Goal: Information Seeking & Learning: Understand process/instructions

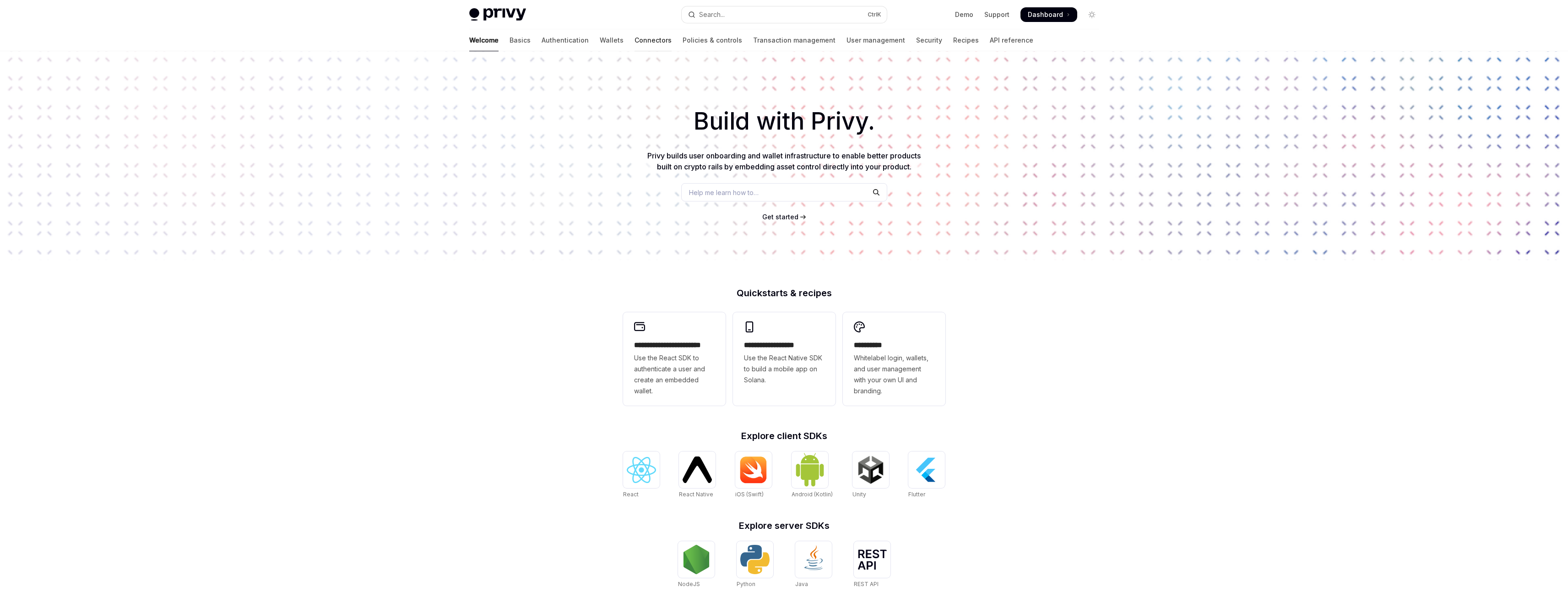
click at [635, 40] on link "Connectors" at bounding box center [653, 40] width 37 height 22
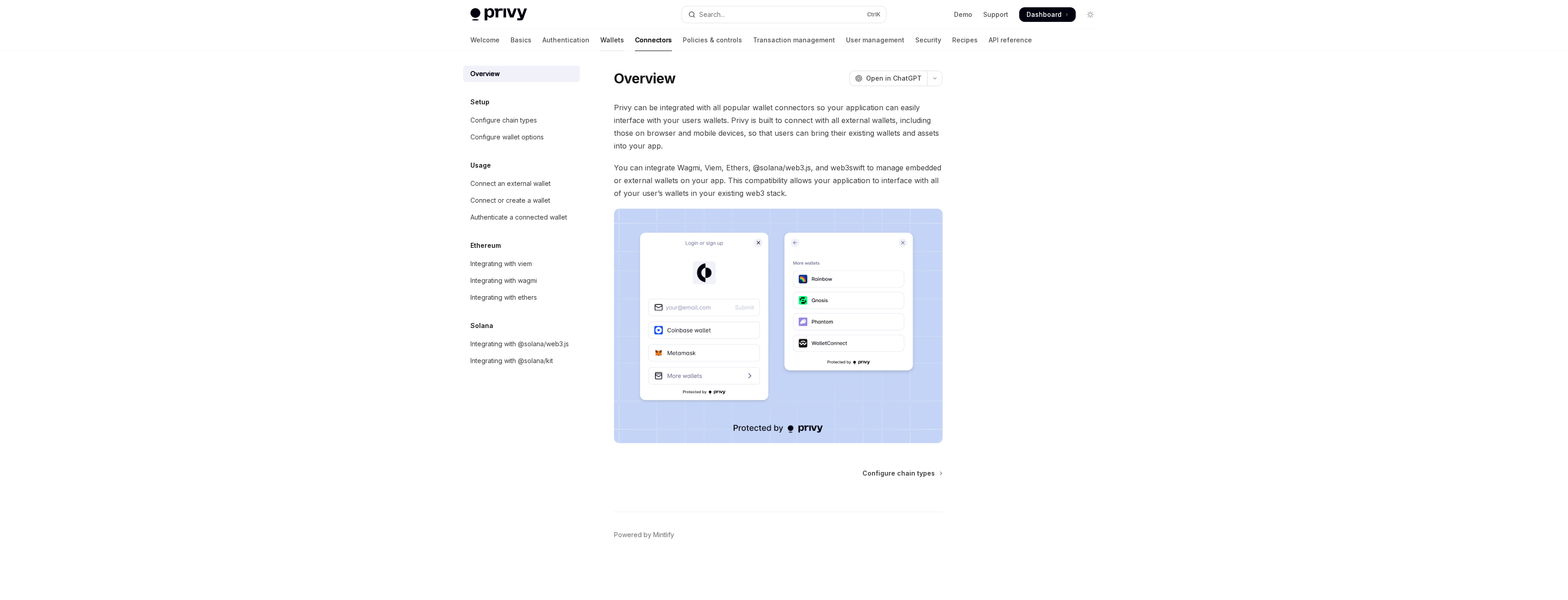
click at [600, 43] on link "Wallets" at bounding box center [612, 40] width 24 height 22
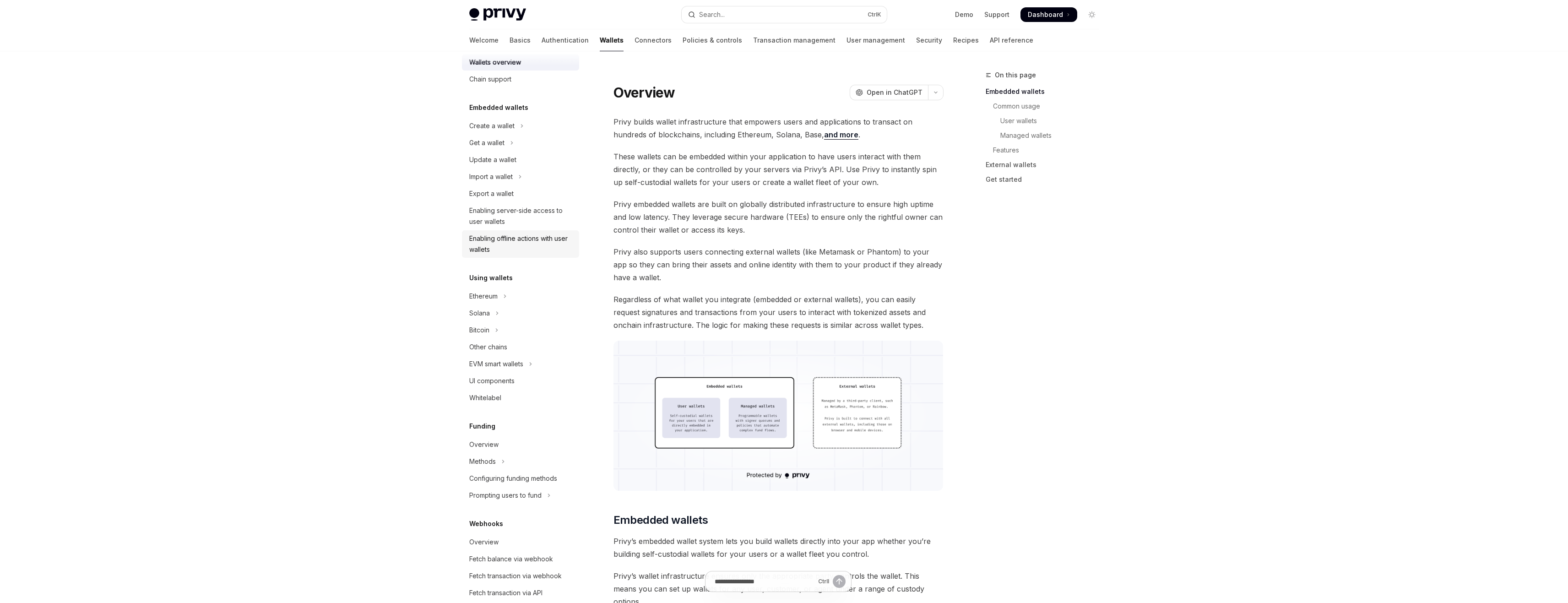
scroll to position [46, 0]
click at [501, 316] on div "Other chains" at bounding box center [488, 318] width 38 height 11
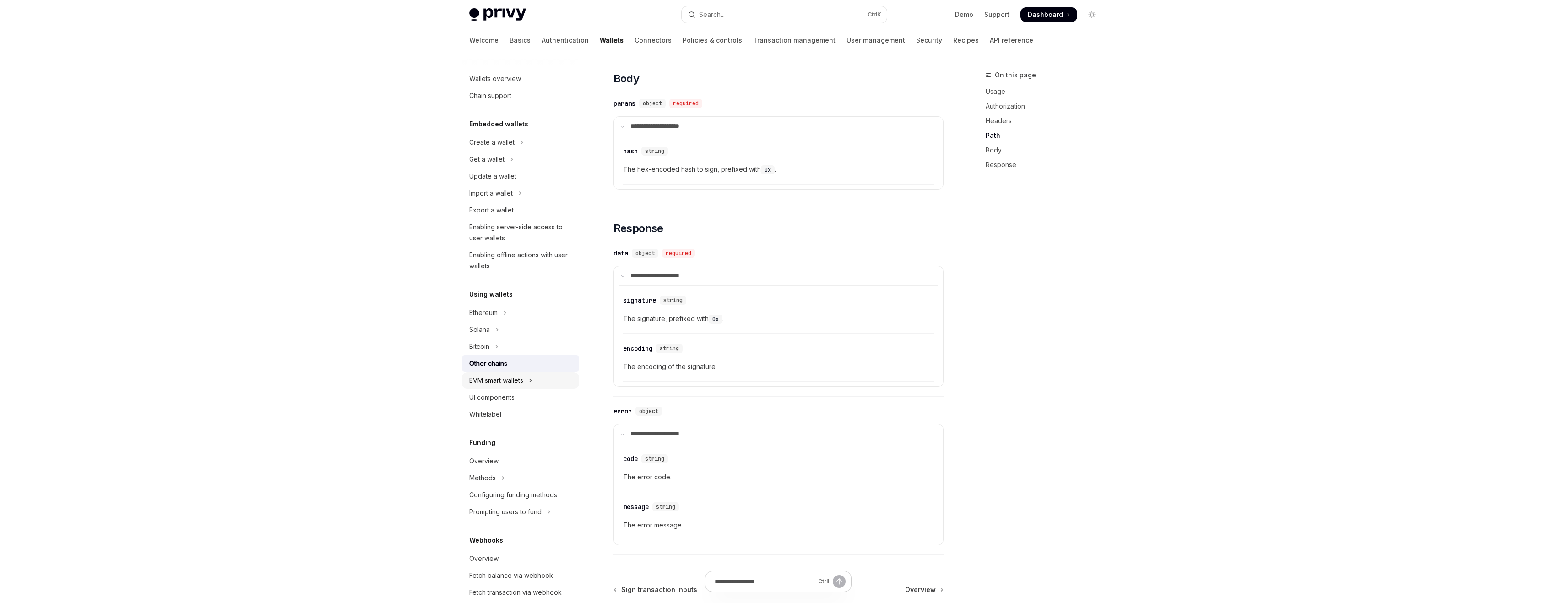
click at [509, 379] on div "EVM smart wallets" at bounding box center [496, 380] width 54 height 11
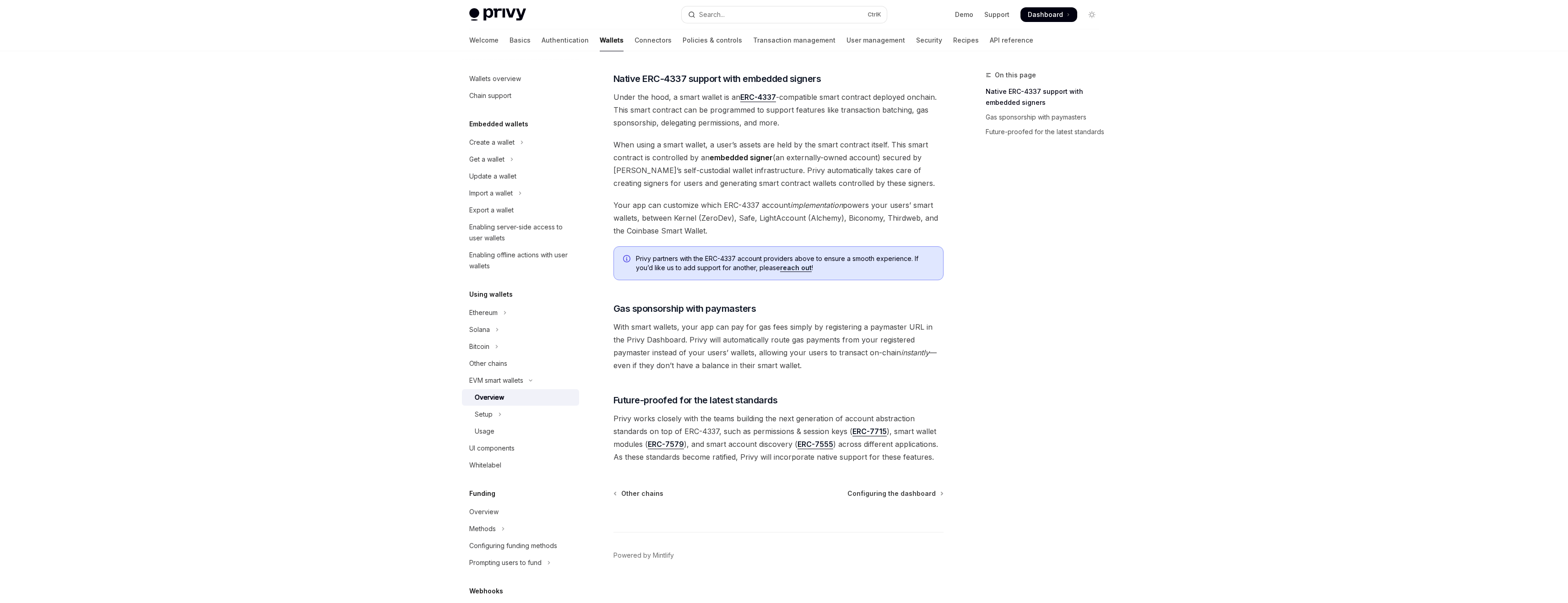
scroll to position [493, 0]
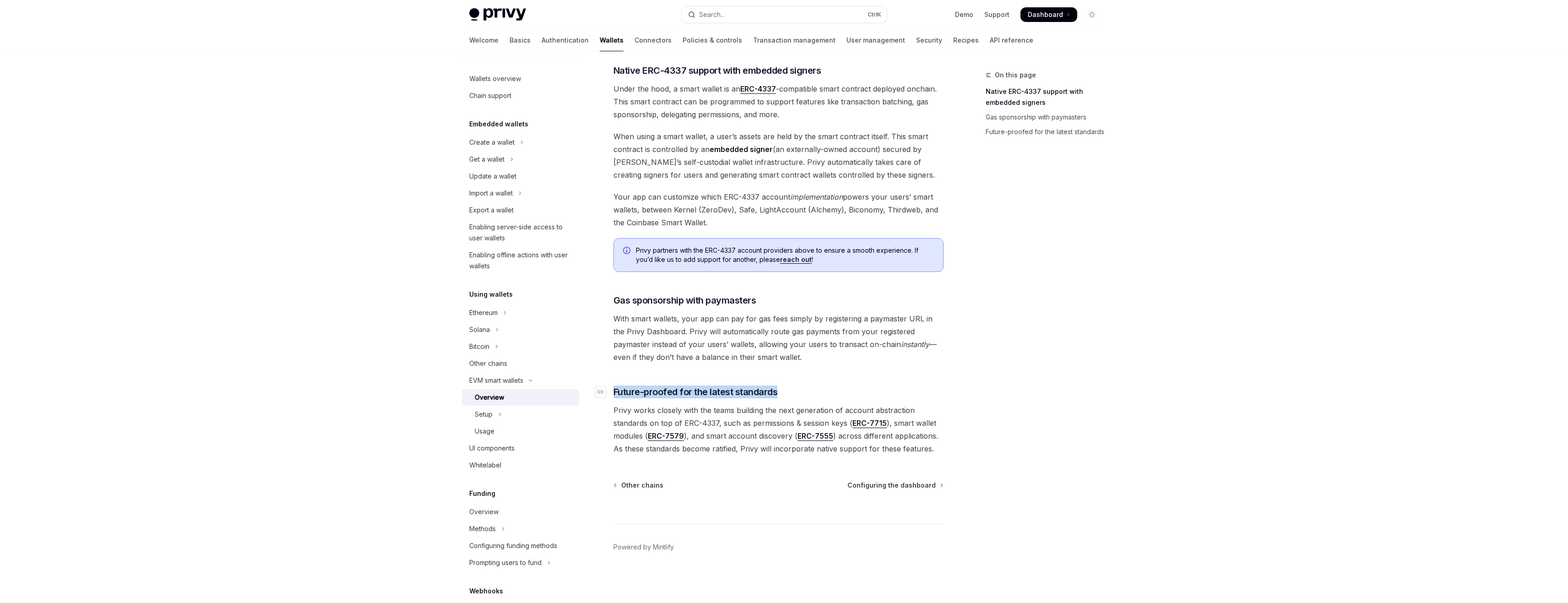
drag, startPoint x: 784, startPoint y: 391, endPoint x: 609, endPoint y: 407, distance: 175.7
click at [613, 394] on h3 "​ Future-proofed for the latest standards" at bounding box center [778, 392] width 330 height 13
click at [602, 423] on div "EVM smart wallets Smart wallets OpenAI Open in ChatGPT OpenAI Open in ChatGPT P…" at bounding box center [693, 89] width 506 height 1027
click at [504, 316] on icon "Toggle Ethereum section" at bounding box center [505, 313] width 4 height 11
type textarea "*"
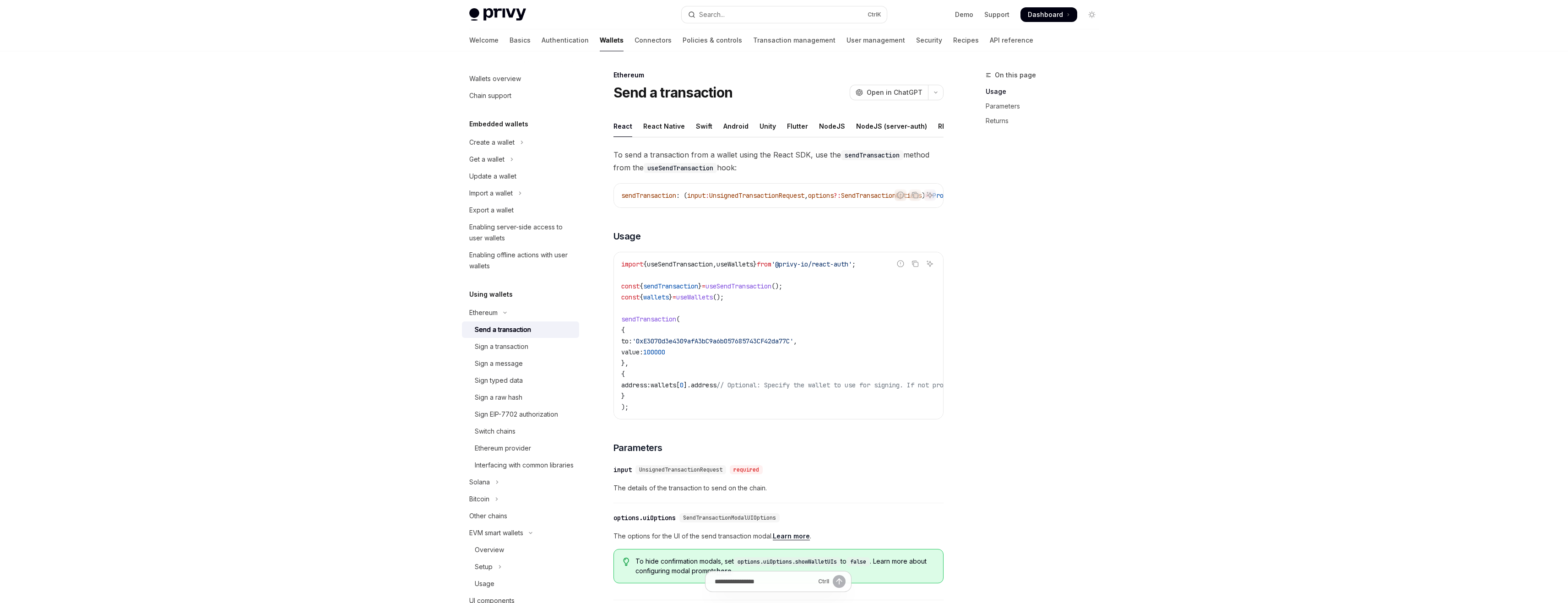
click at [444, 391] on div "Ethereum Send a transaction OpenAI Open in ChatGPT OpenAI Open in ChatGPT React…" at bounding box center [693, 523] width 506 height 906
